Goal: Task Accomplishment & Management: Use online tool/utility

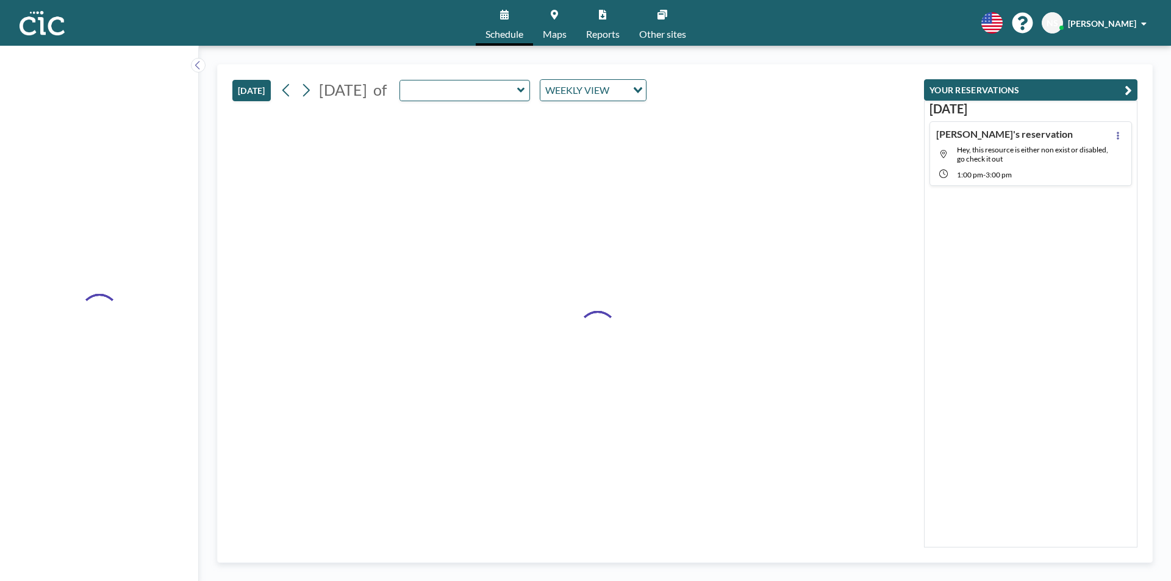
type input "Uroko"
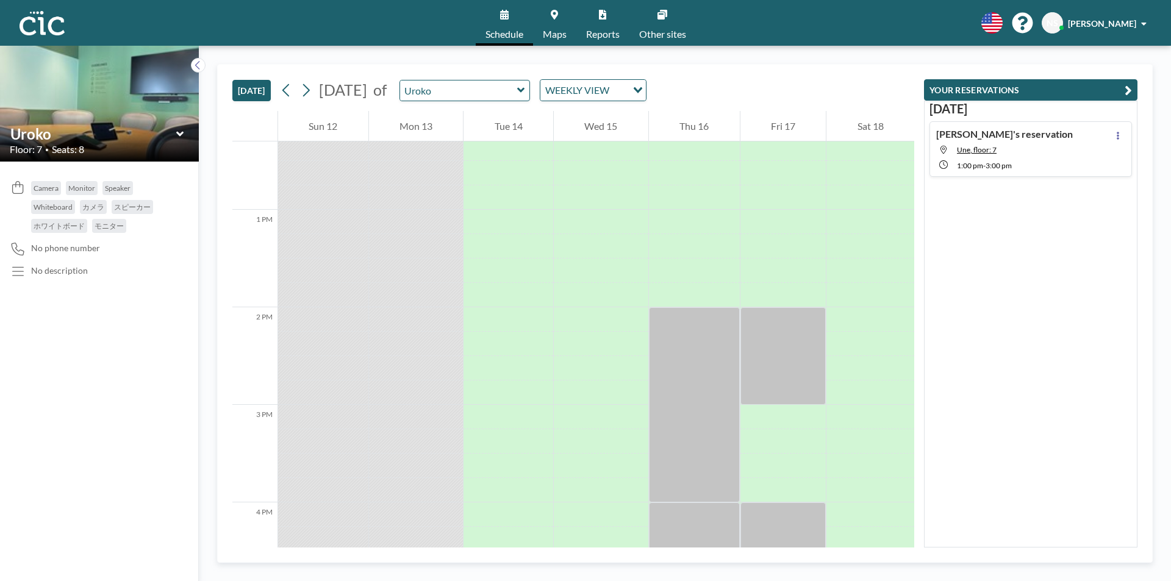
scroll to position [1220, 0]
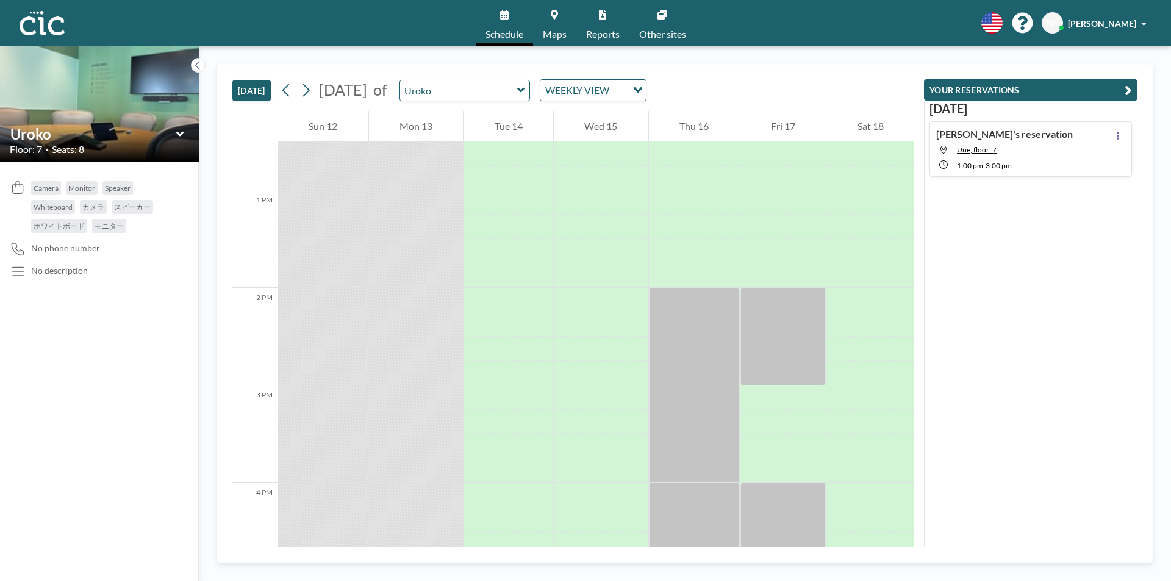
click at [181, 131] on icon at bounding box center [180, 134] width 8 height 12
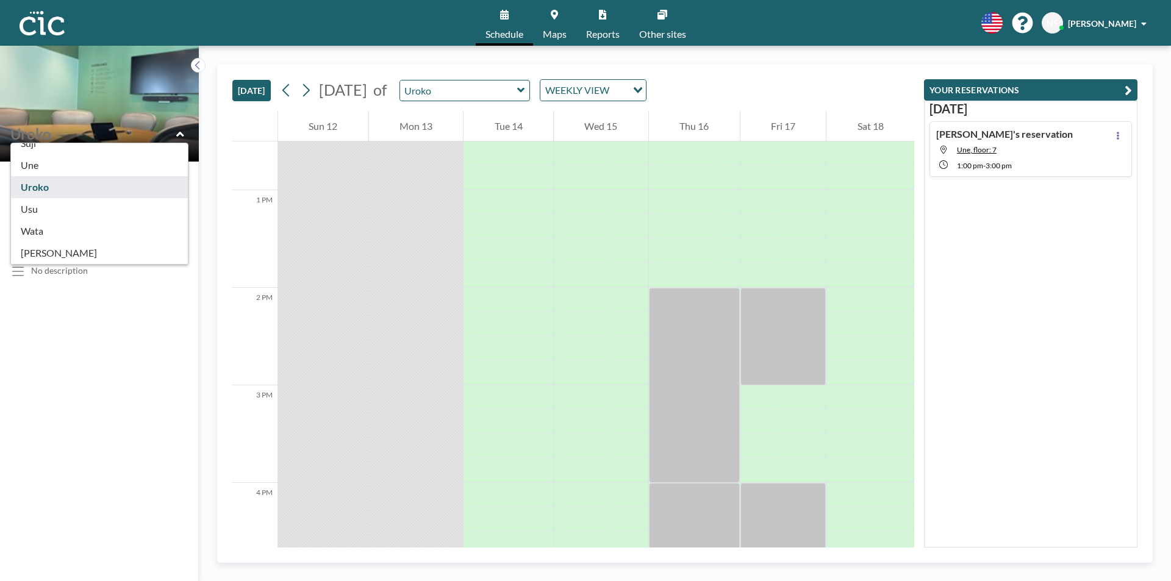
scroll to position [610, 0]
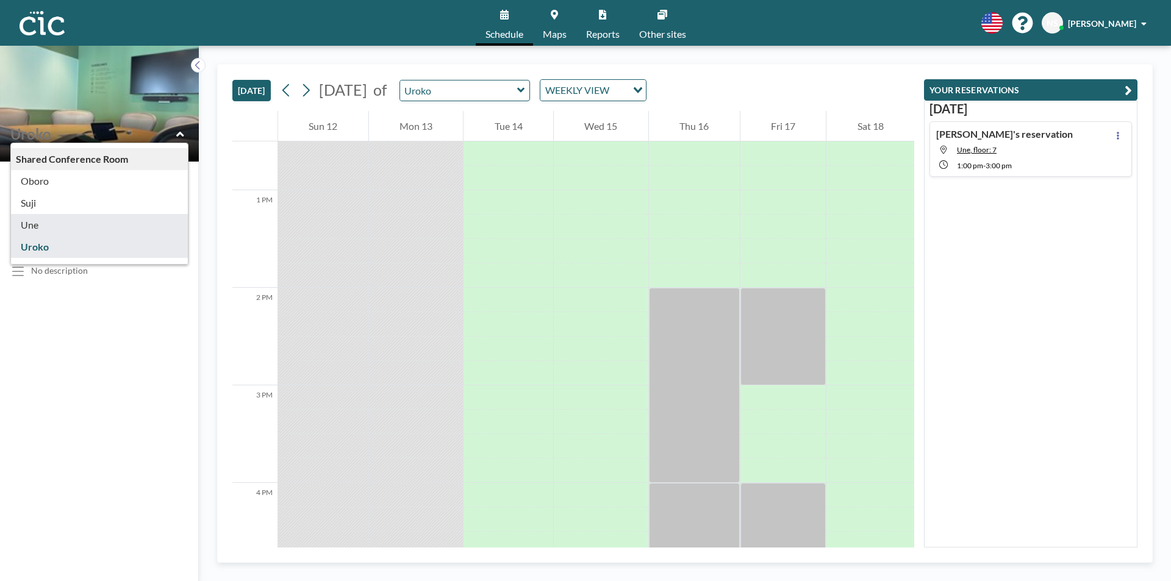
type input "Une"
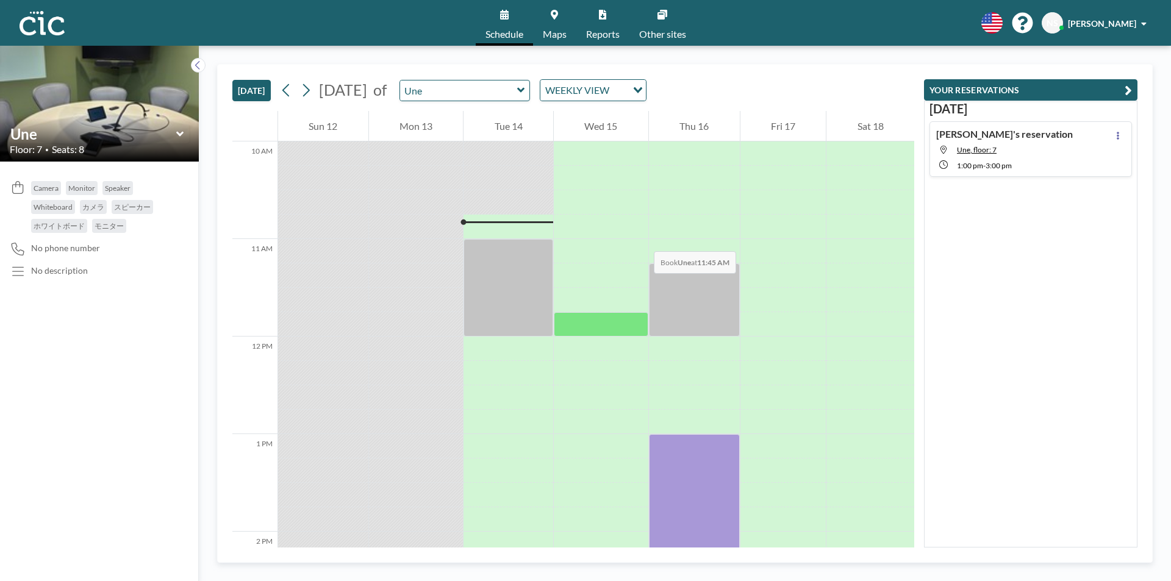
scroll to position [1159, 0]
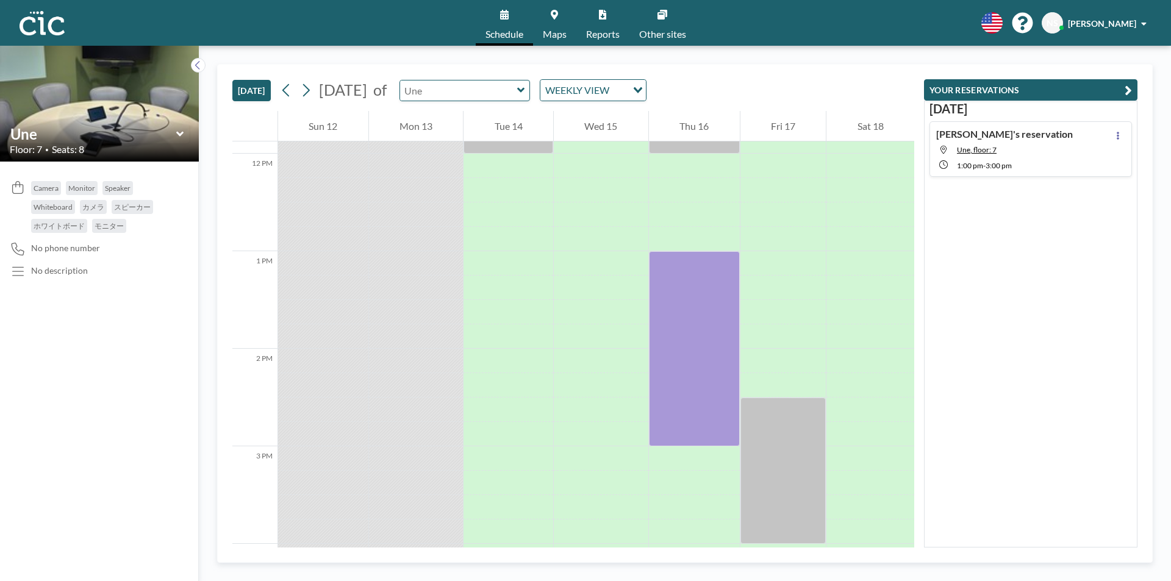
click at [516, 87] on input "text" at bounding box center [458, 91] width 117 height 20
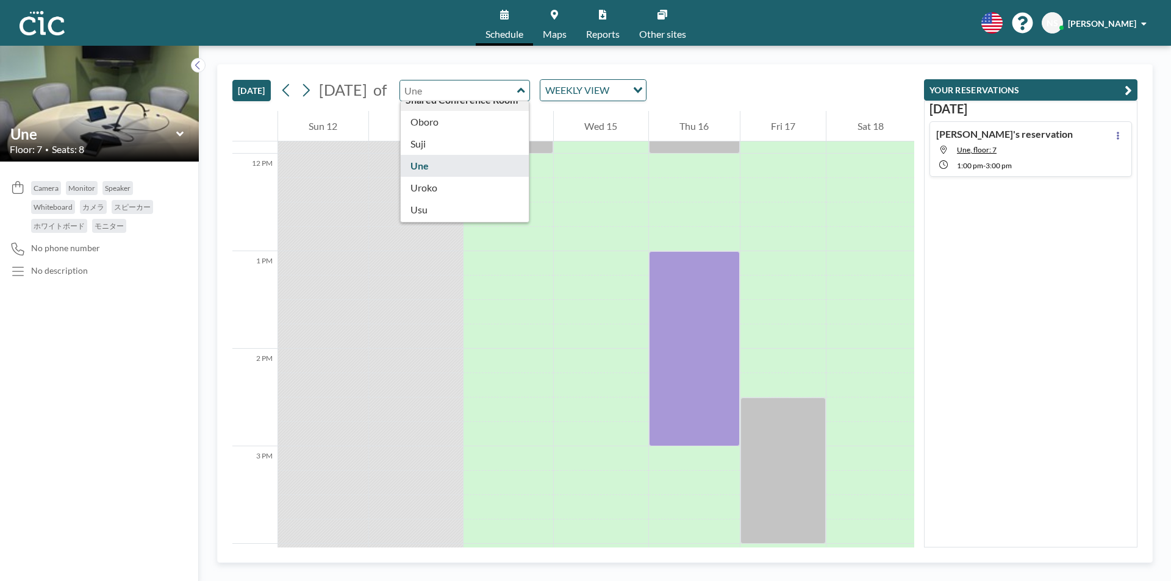
scroll to position [671, 0]
type input "Uroko"
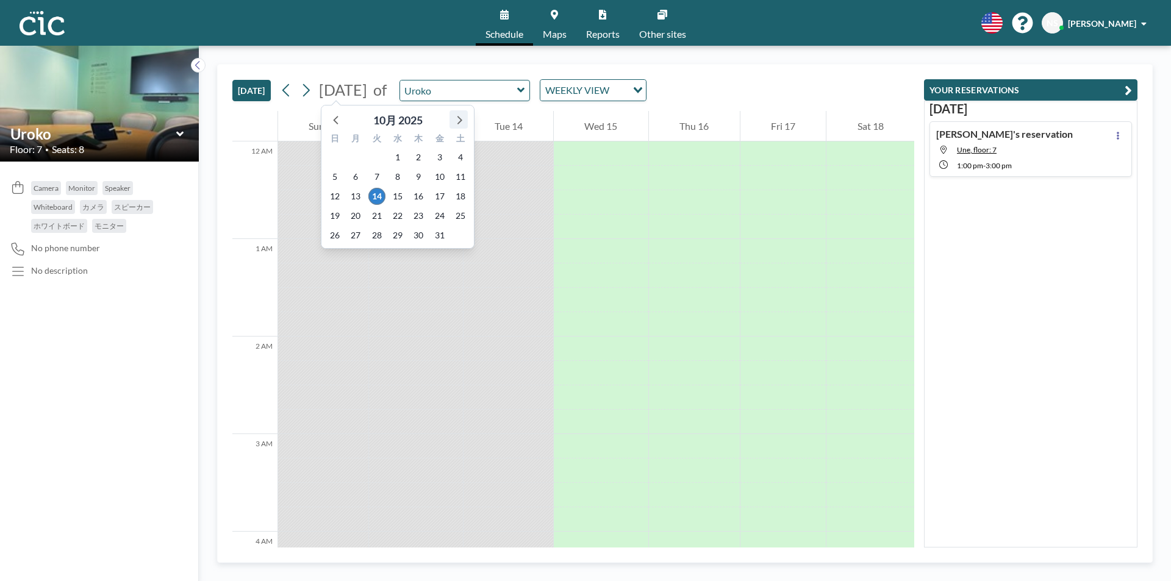
click at [453, 116] on icon at bounding box center [459, 120] width 16 height 16
click at [436, 196] on span "14" at bounding box center [439, 196] width 17 height 17
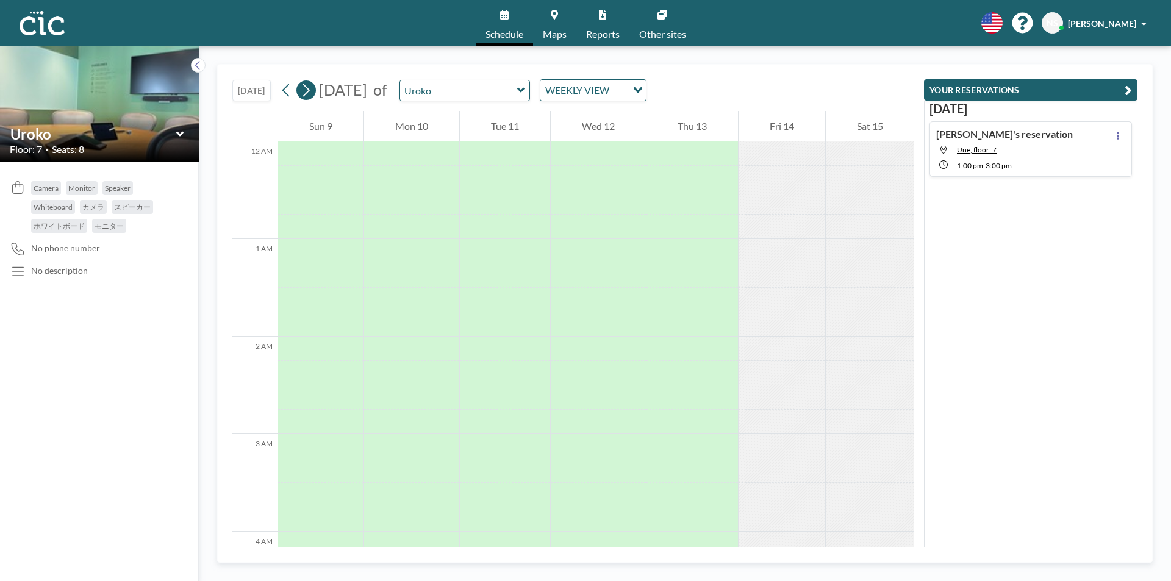
click at [307, 93] on icon at bounding box center [306, 90] width 12 height 18
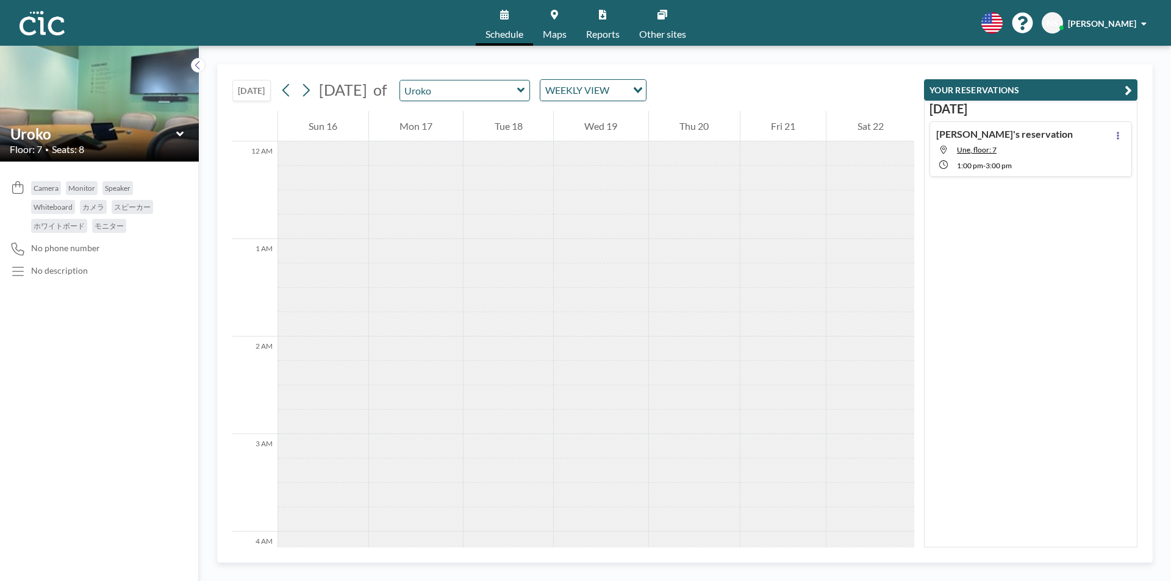
click at [328, 255] on div at bounding box center [323, 251] width 90 height 24
click at [286, 87] on icon at bounding box center [287, 90] width 12 height 18
